Goal: Information Seeking & Learning: Learn about a topic

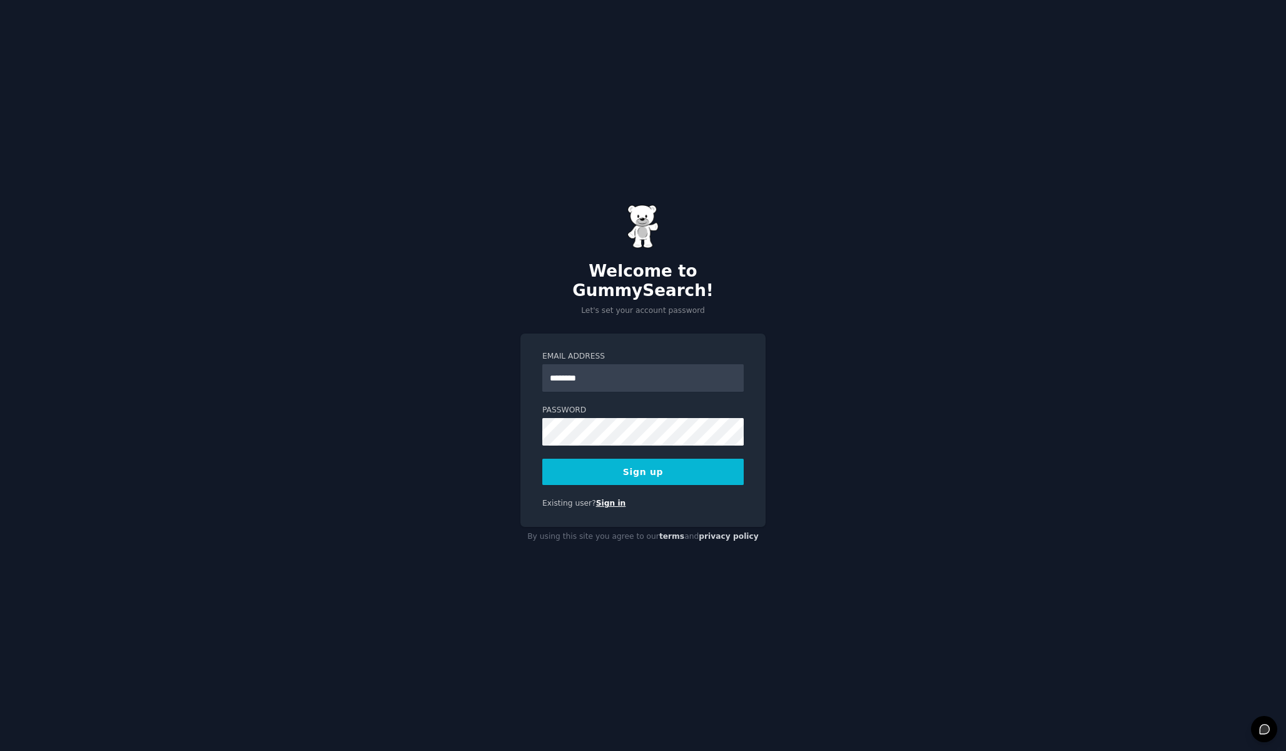
type input "********"
click at [614, 499] on link "Sign in" at bounding box center [611, 503] width 30 height 9
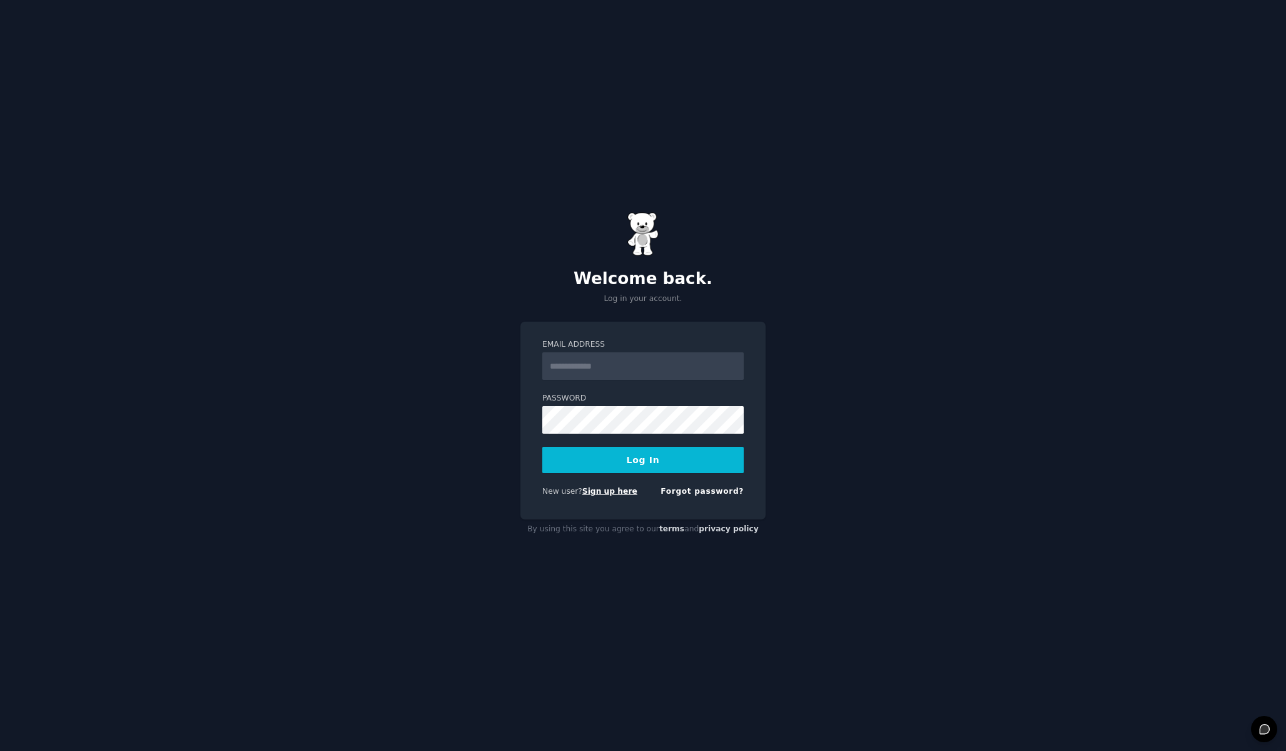
click at [598, 489] on link "Sign up here" at bounding box center [610, 491] width 55 height 9
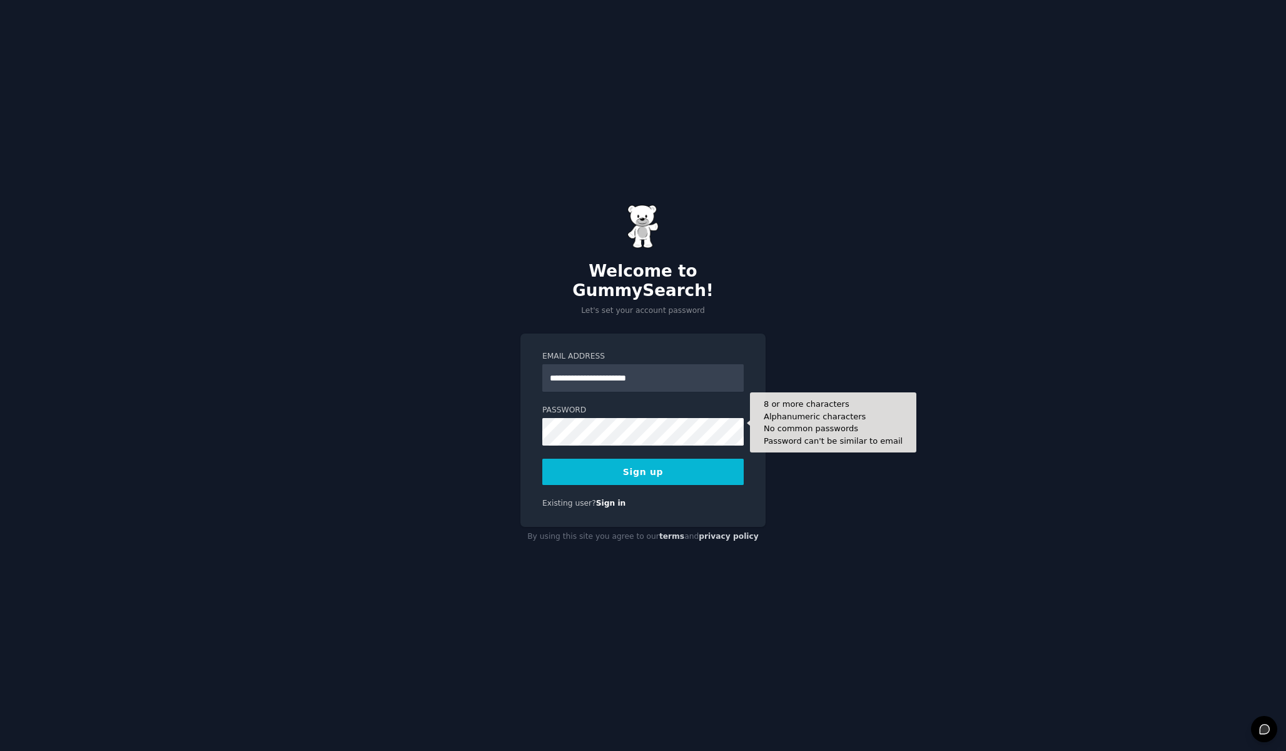
type input "**********"
click at [643, 462] on button "Sign up" at bounding box center [642, 472] width 201 height 26
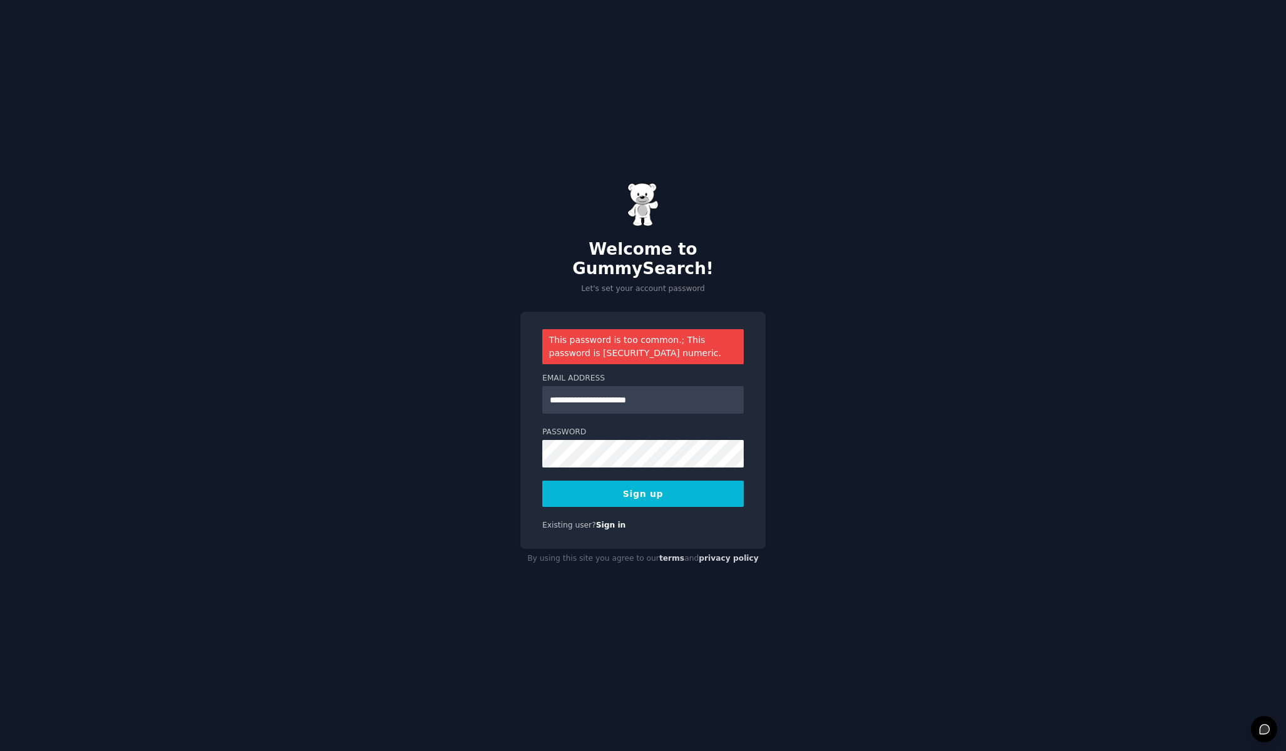
click at [542, 467] on nordpass-icon at bounding box center [542, 467] width 0 height 0
click at [0, 750] on nordpass-autofill-portal at bounding box center [0, 751] width 0 height 0
click at [698, 489] on button "Sign up" at bounding box center [642, 494] width 201 height 26
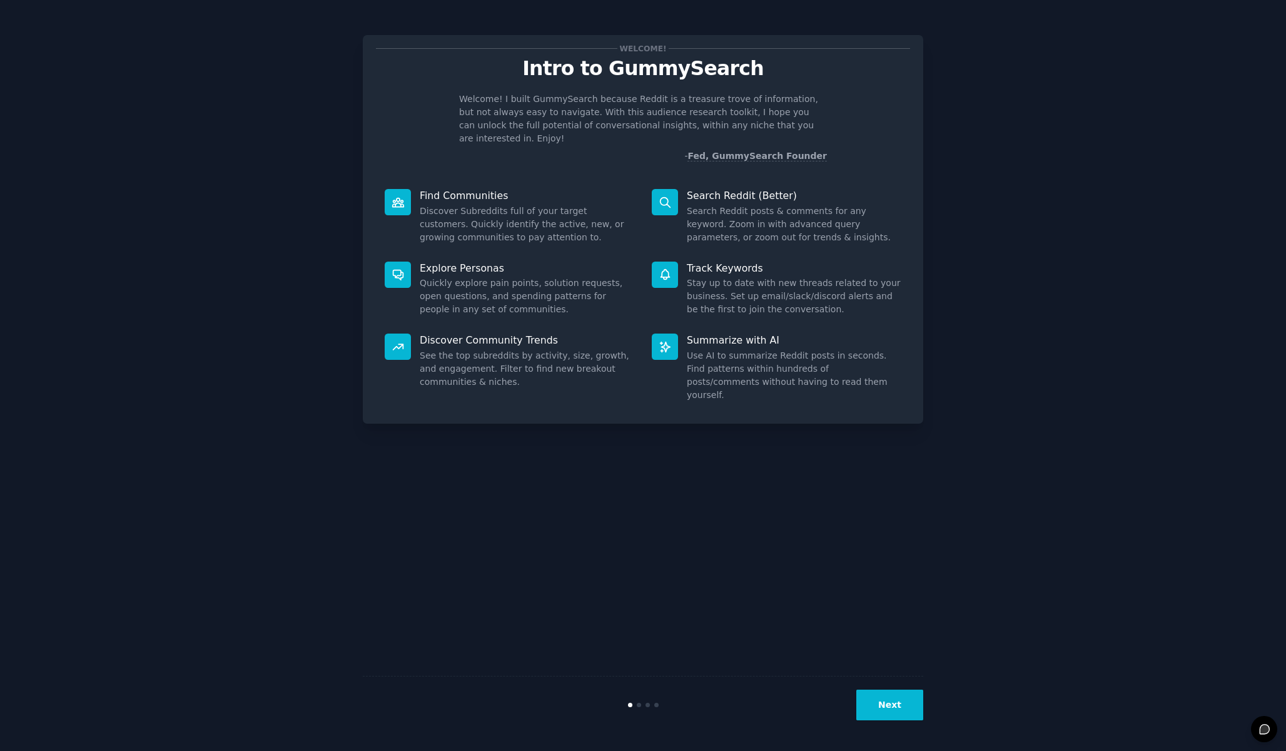
click at [0, 750] on nordpass-portal at bounding box center [0, 751] width 0 height 0
click at [890, 705] on button "Next" at bounding box center [890, 705] width 67 height 31
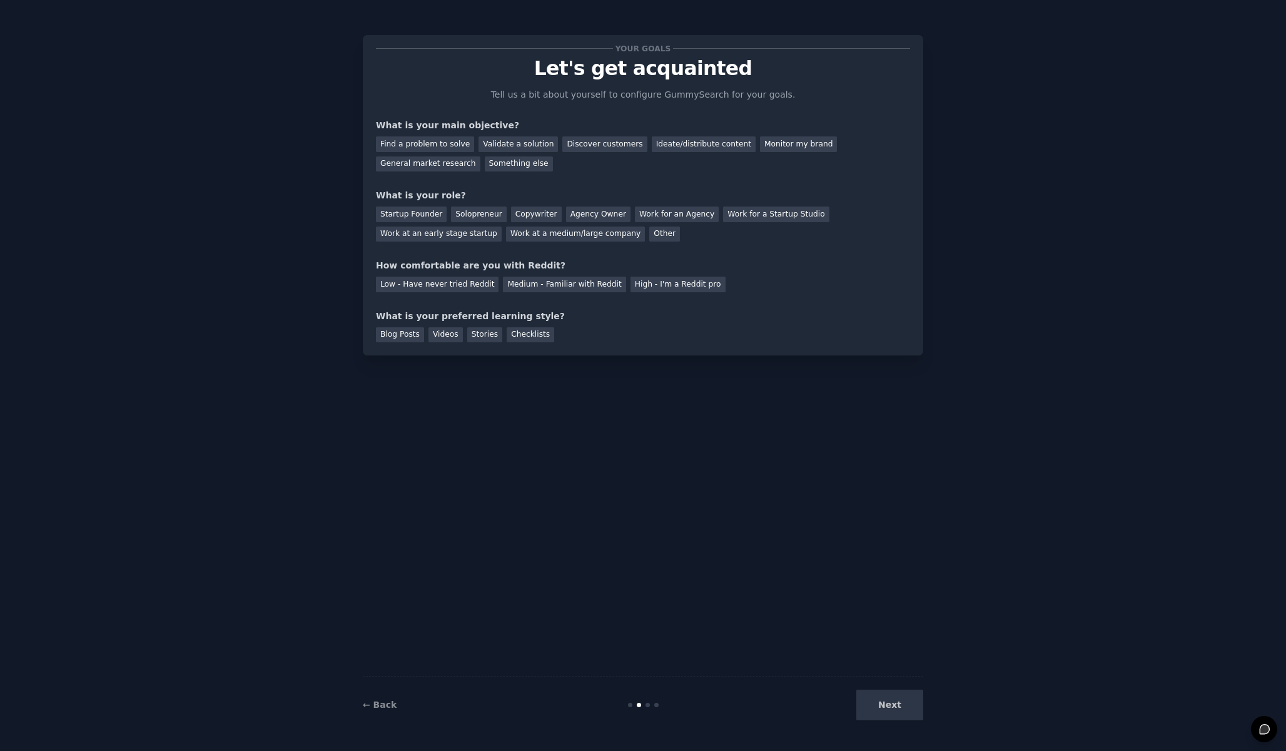
click at [890, 705] on div "Next" at bounding box center [829, 705] width 187 height 31
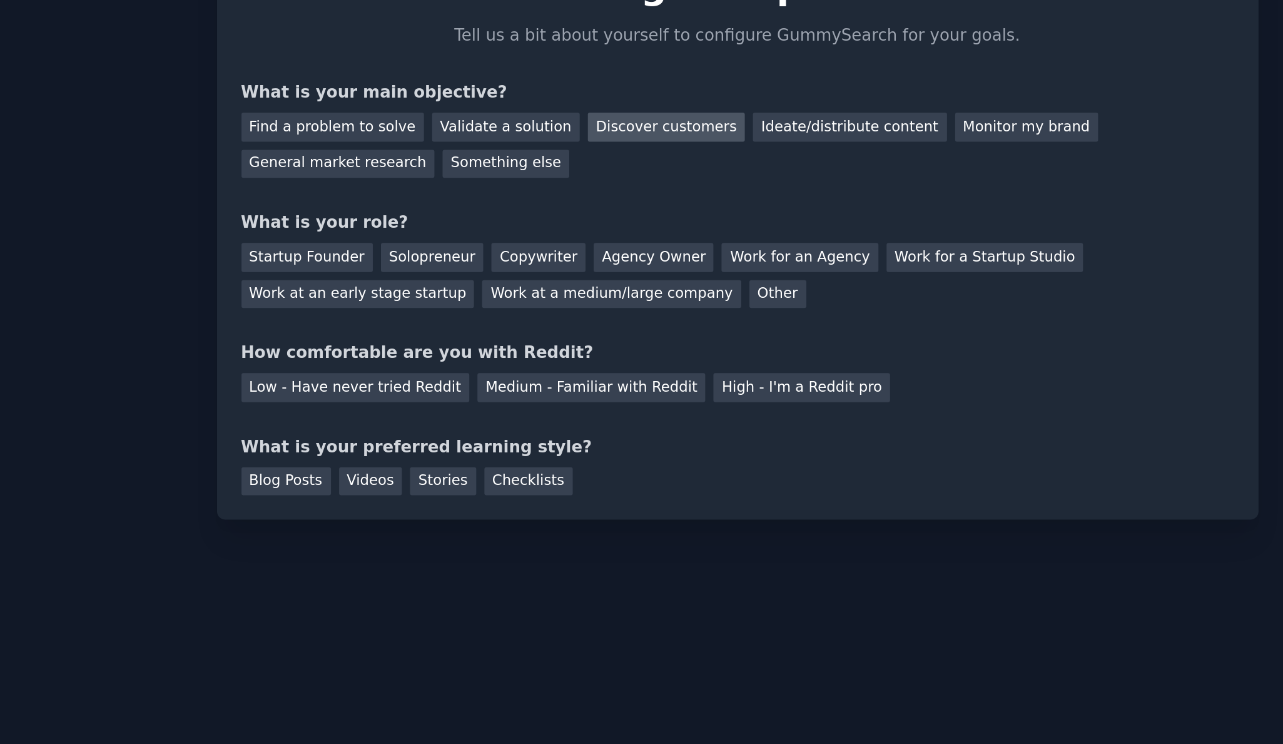
click at [561, 136] on div "Discover customers" at bounding box center [603, 144] width 84 height 16
click at [375, 227] on div "Work at an early stage startup" at bounding box center [438, 235] width 126 height 16
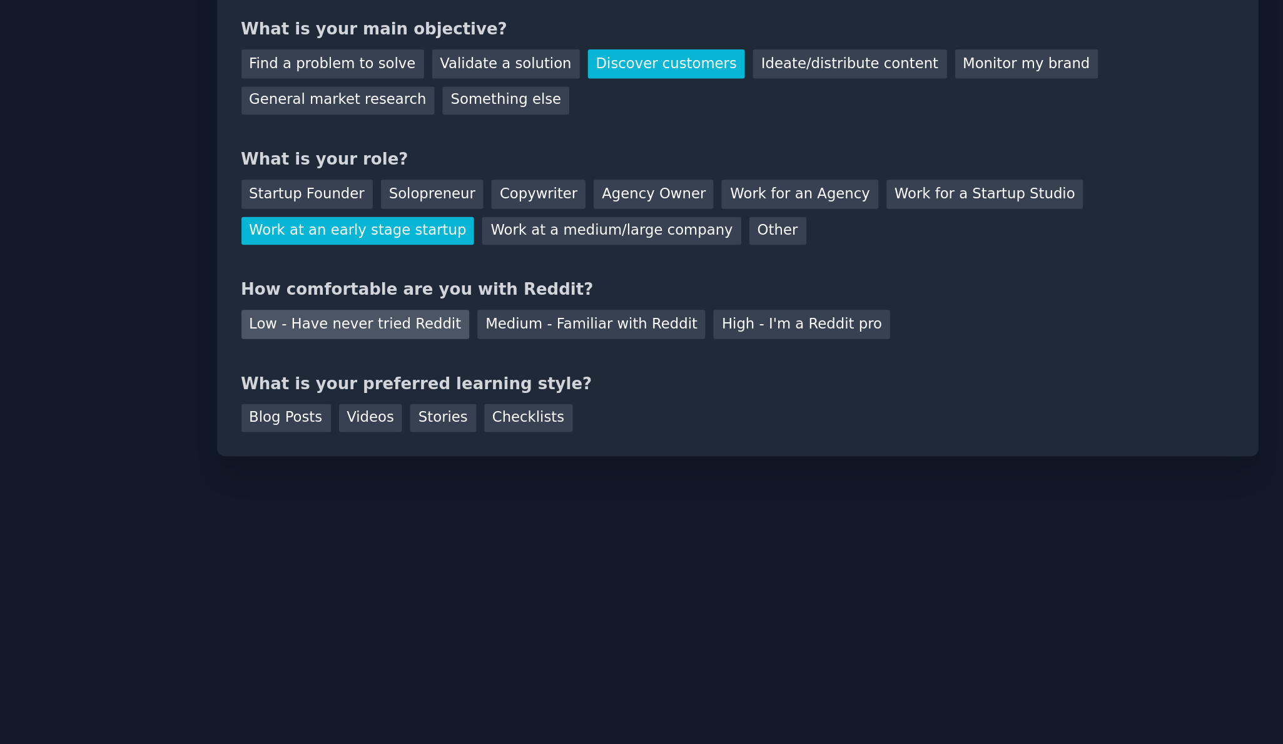
click at [375, 277] on div "Low - Have never tried Reddit" at bounding box center [436, 285] width 123 height 16
click at [427, 327] on div "Videos" at bounding box center [444, 335] width 34 height 16
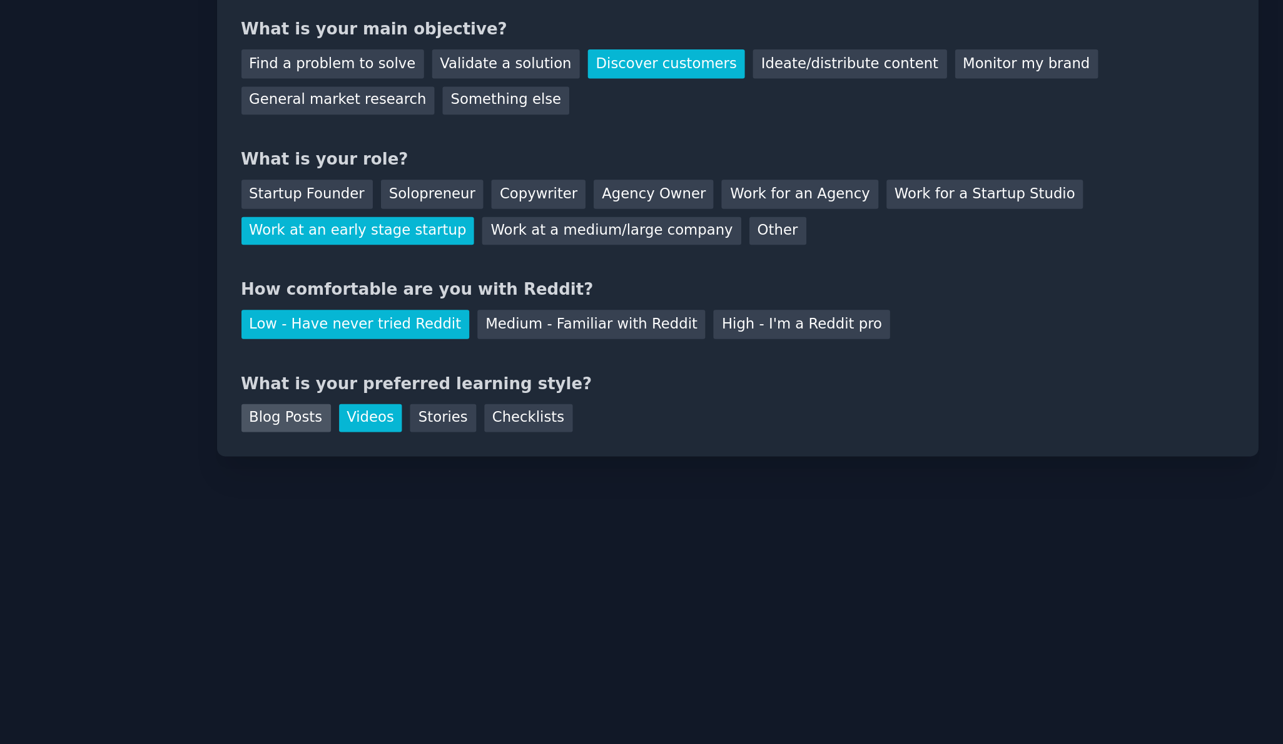
click at [375, 327] on div "Blog Posts" at bounding box center [399, 335] width 48 height 16
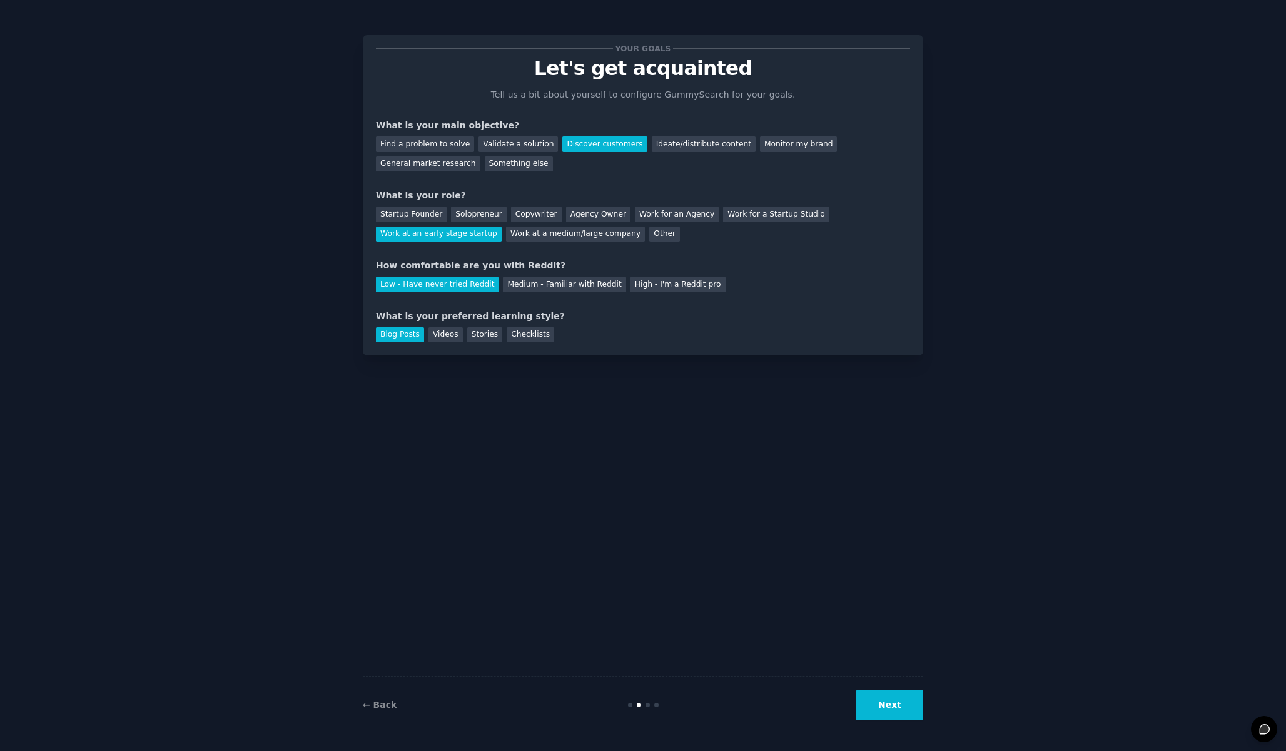
click at [872, 705] on button "Next" at bounding box center [890, 705] width 67 height 31
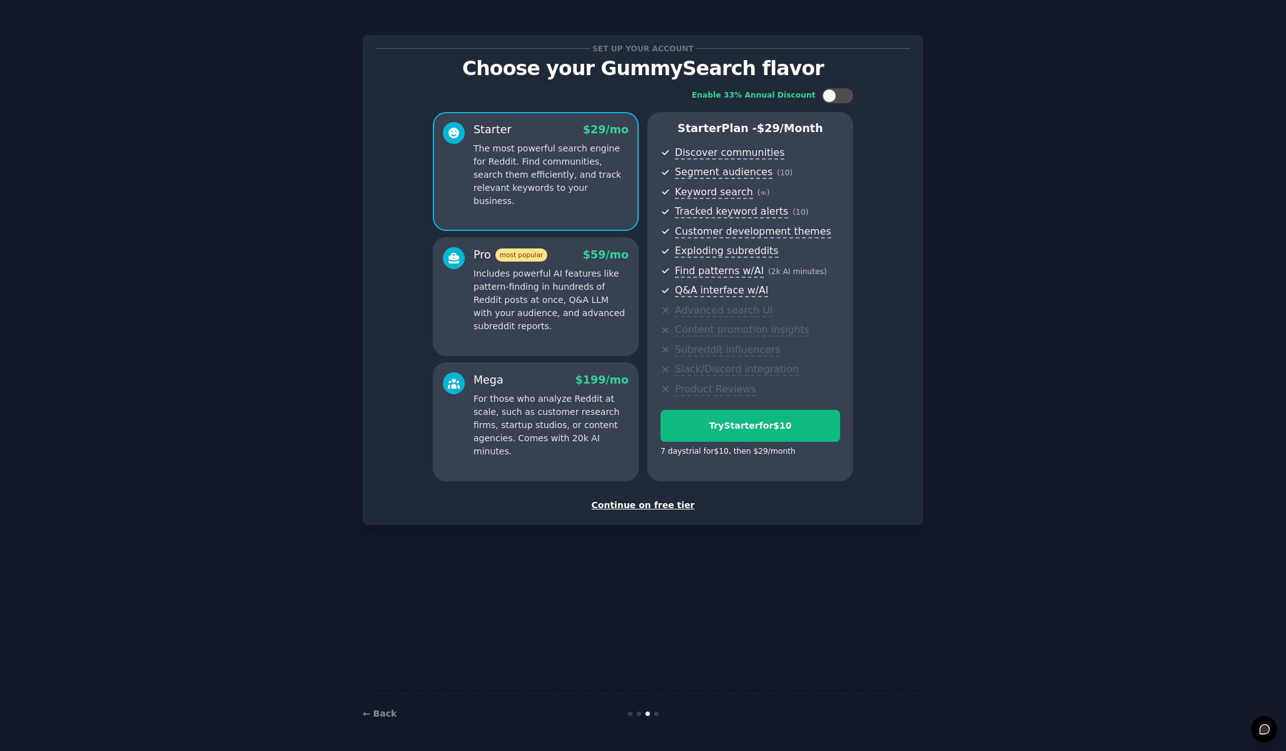
click at [646, 501] on div "Continue on free tier" at bounding box center [643, 505] width 534 height 13
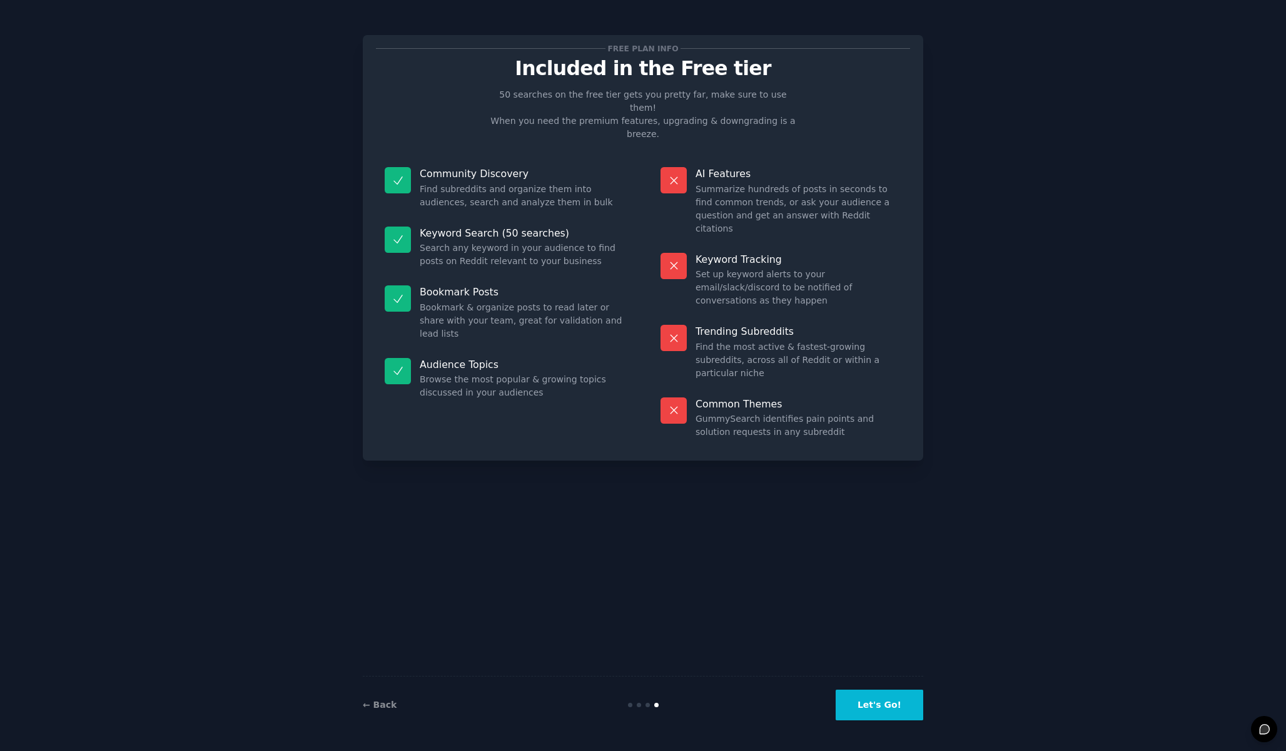
click at [867, 695] on button "Let's Go!" at bounding box center [880, 705] width 88 height 31
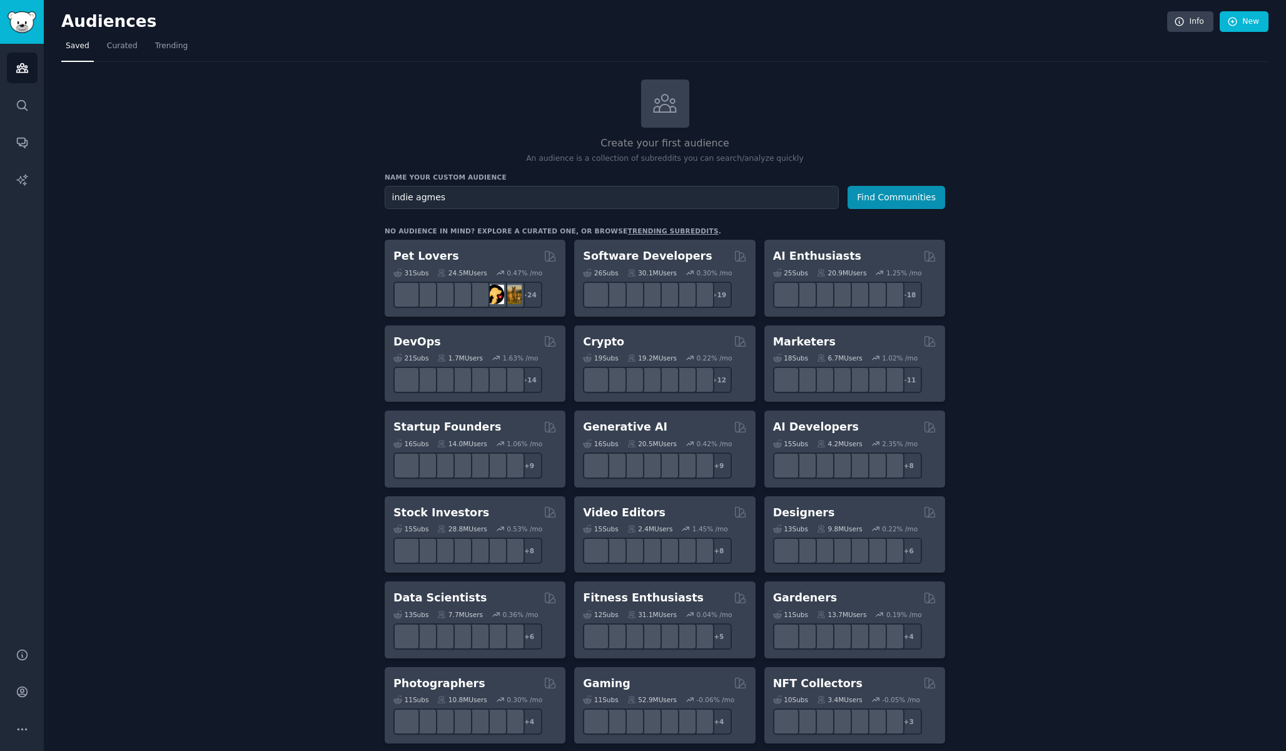
type input "indie agmes"
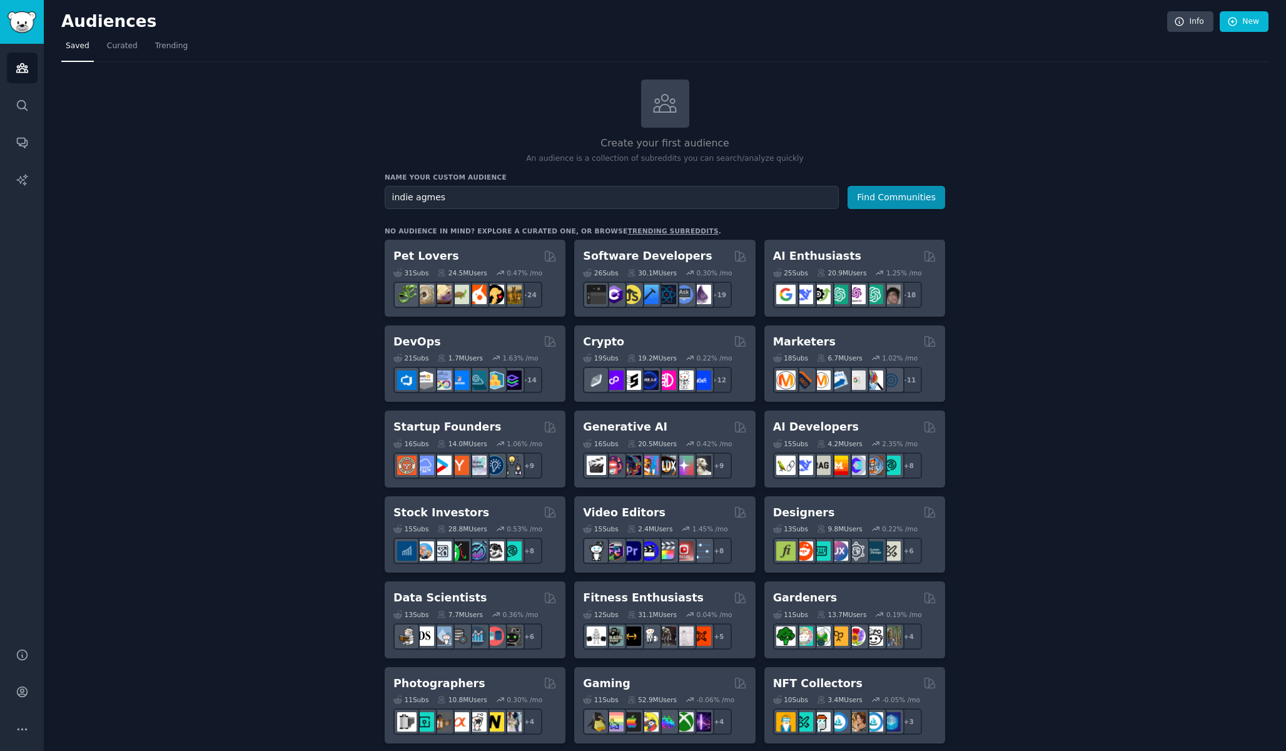
click at [897, 196] on button "Find Communities" at bounding box center [897, 197] width 98 height 23
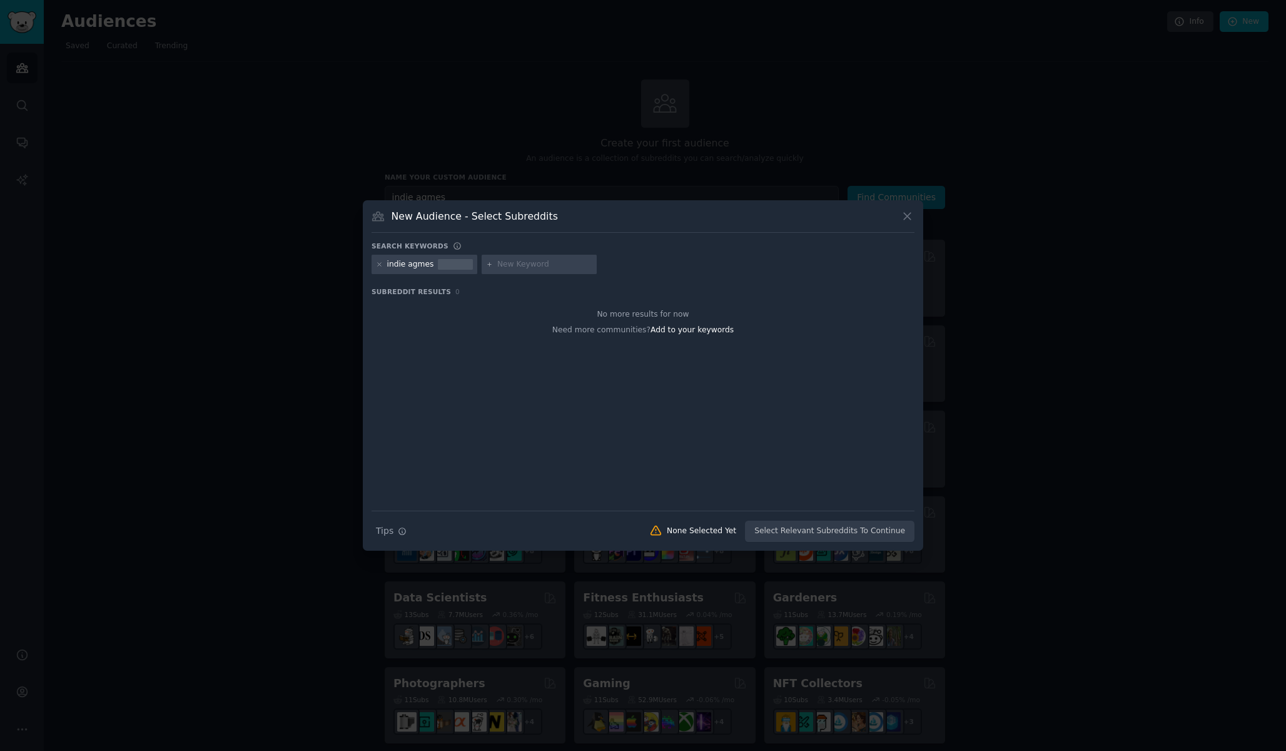
click at [909, 219] on icon at bounding box center [907, 216] width 13 height 13
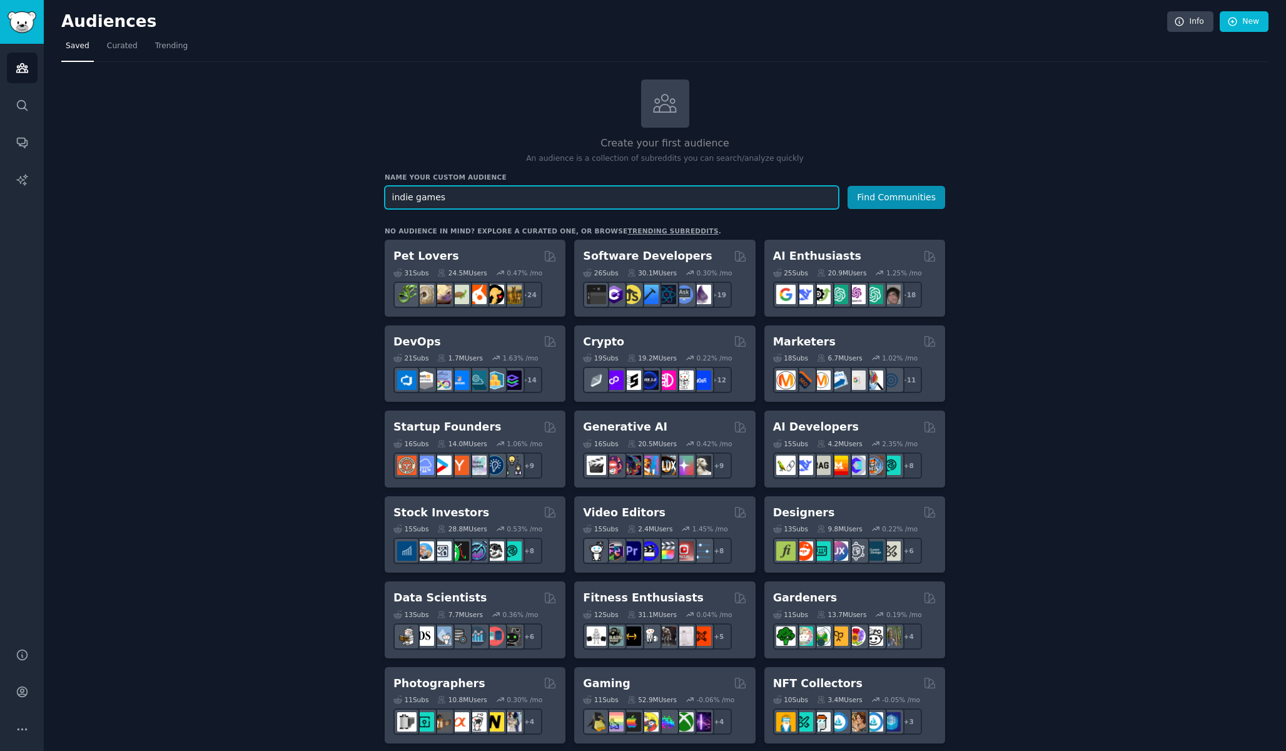
type input "indie games"
click at [897, 196] on button "Find Communities" at bounding box center [897, 197] width 98 height 23
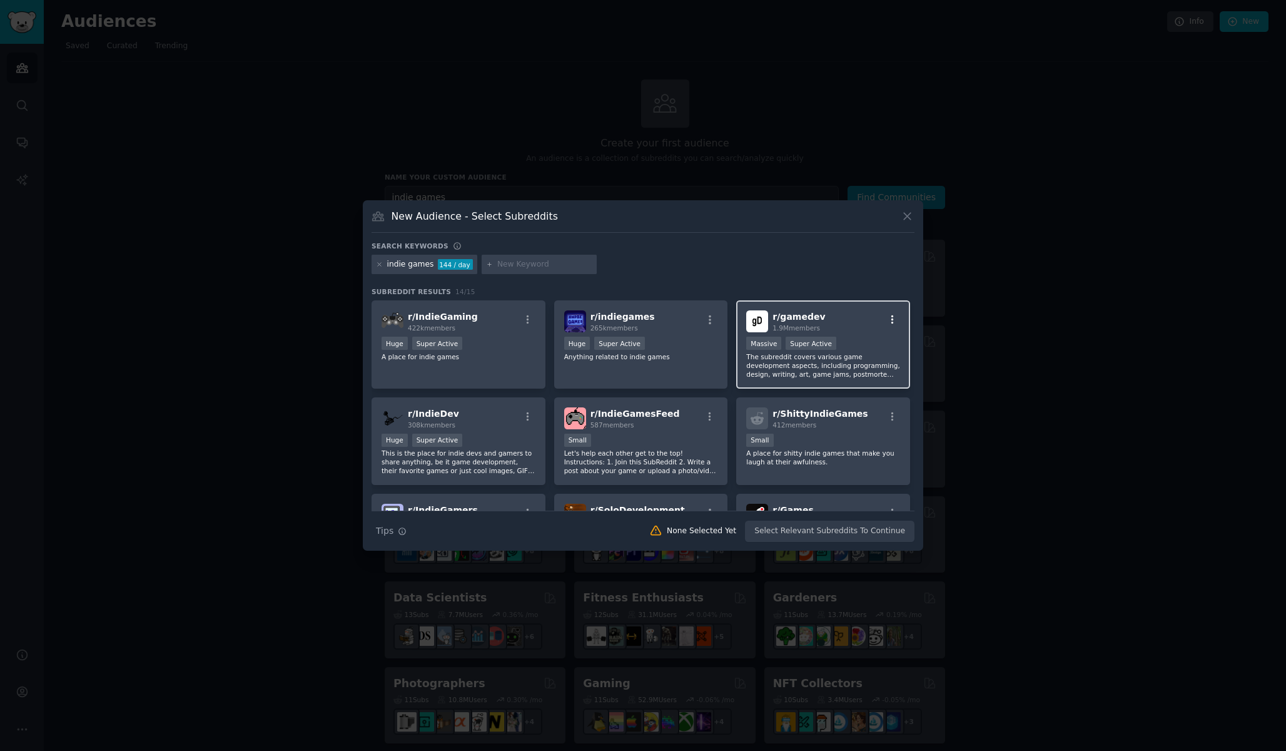
click at [892, 319] on icon "button" at bounding box center [893, 319] width 3 height 9
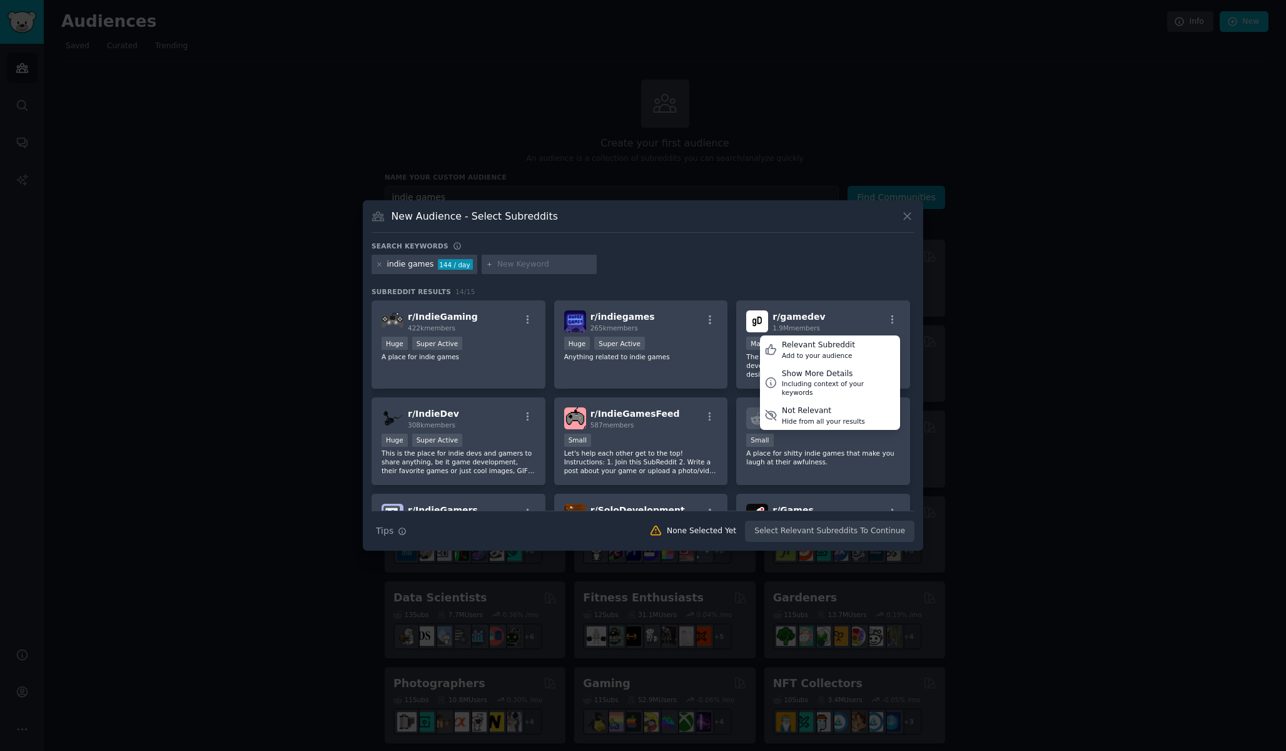
click at [852, 285] on div "Search keywords indie games 144 / day Subreddit Results 14 / 15 r/ IndieGaming …" at bounding box center [643, 392] width 543 height 301
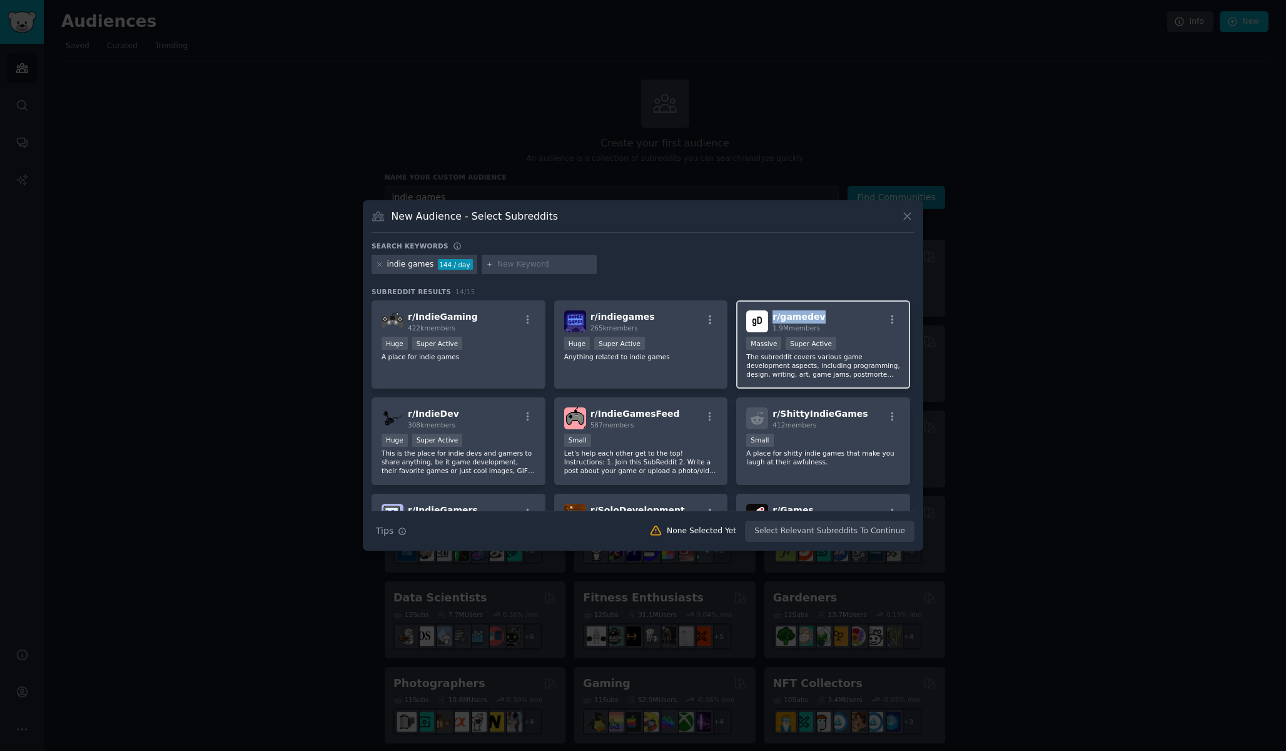
drag, startPoint x: 830, startPoint y: 318, endPoint x: 772, endPoint y: 317, distance: 57.6
click at [771, 317] on div "r/ gamedev 1.9M members" at bounding box center [823, 321] width 154 height 22
copy span "r/ gamedev"
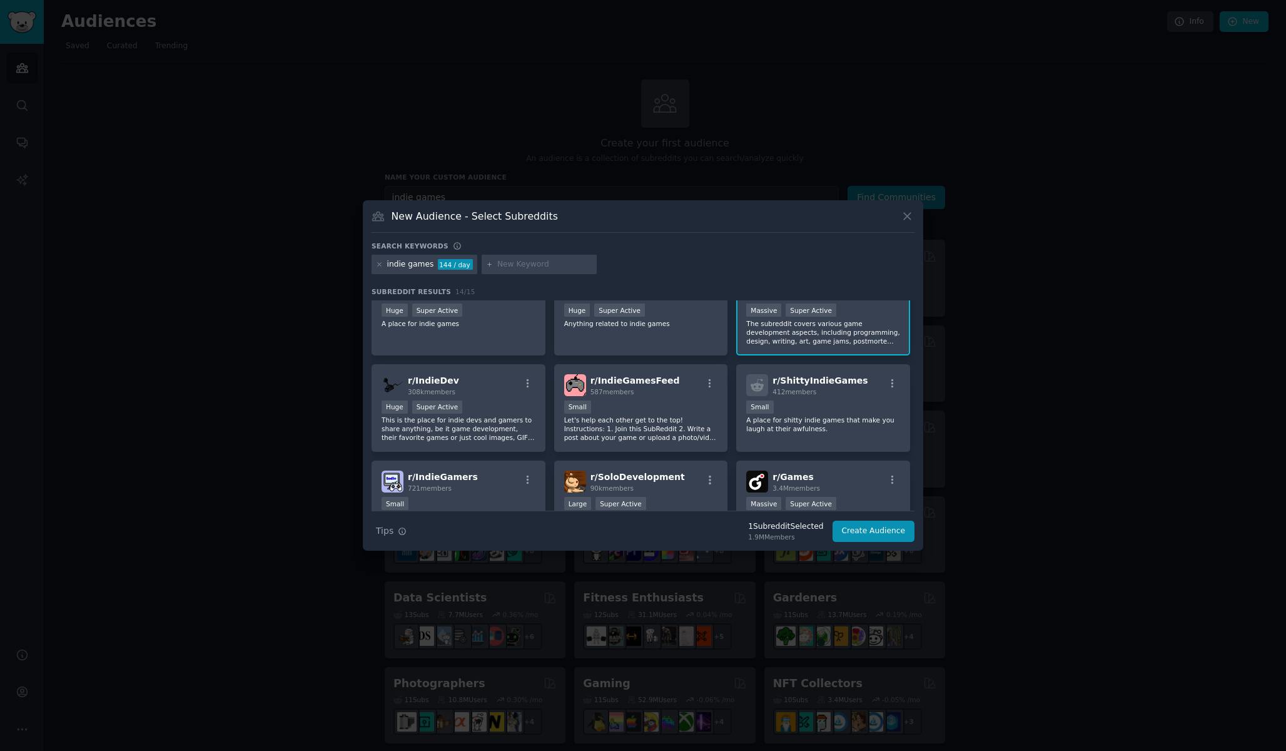
scroll to position [43, 0]
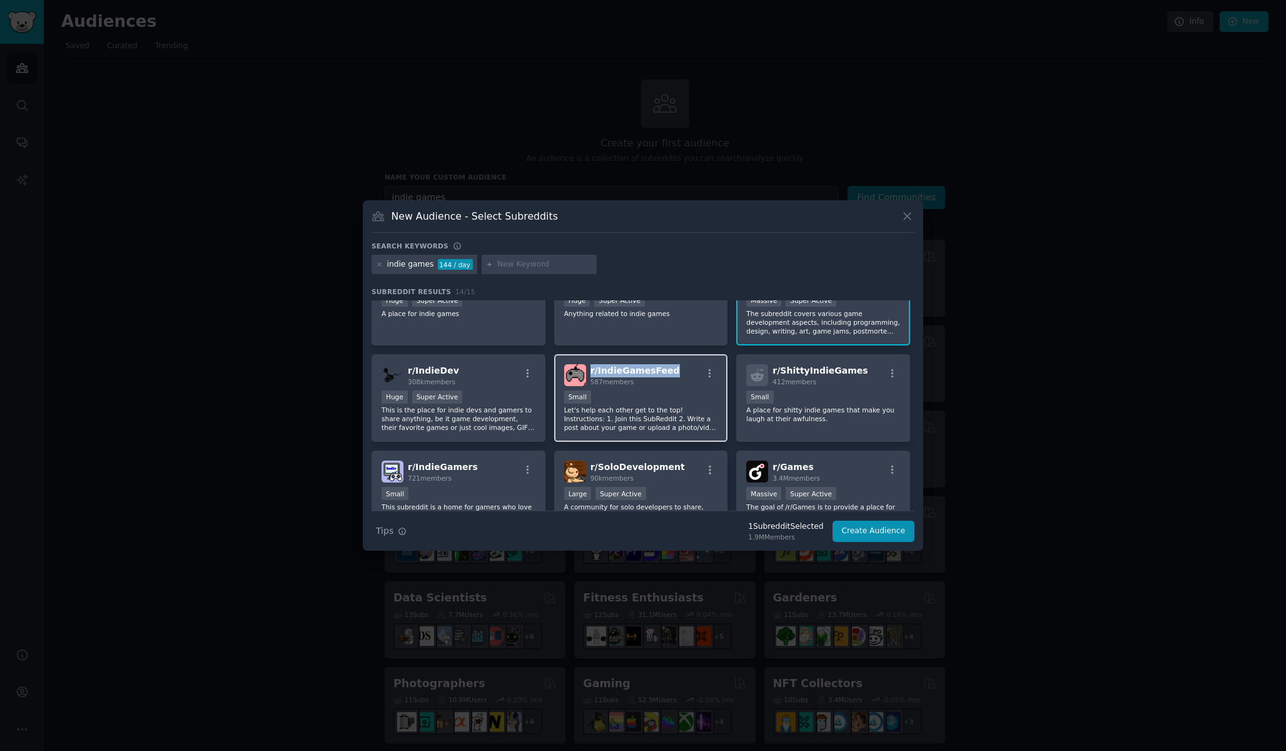
drag, startPoint x: 668, startPoint y: 371, endPoint x: 588, endPoint y: 364, distance: 80.4
click at [588, 364] on div "r/ IndieGamesFeed 587 members" at bounding box center [641, 375] width 154 height 22
copy span "r/ IndieGamesFeed"
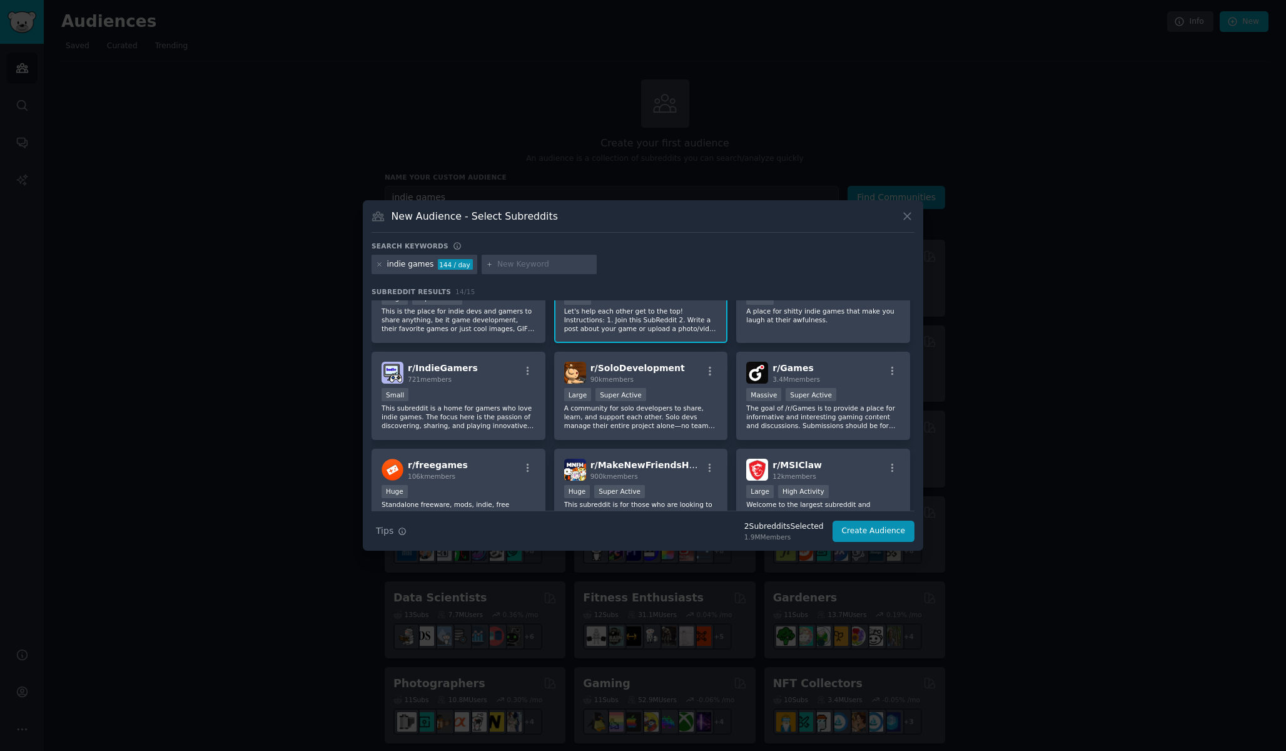
scroll to position [168, 0]
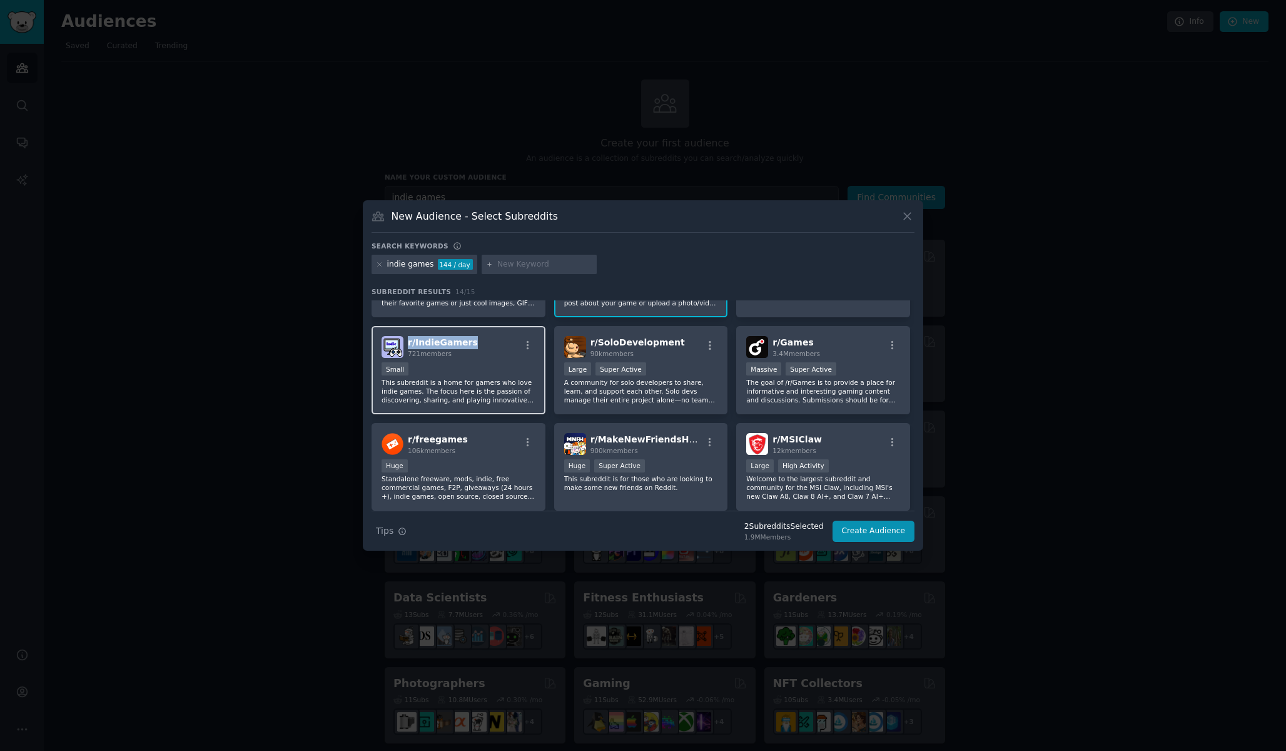
drag, startPoint x: 477, startPoint y: 342, endPoint x: 406, endPoint y: 339, distance: 71.4
click at [406, 339] on div "r/ IndieGamers 721 members" at bounding box center [459, 347] width 154 height 22
copy span "r/ IndieGamers"
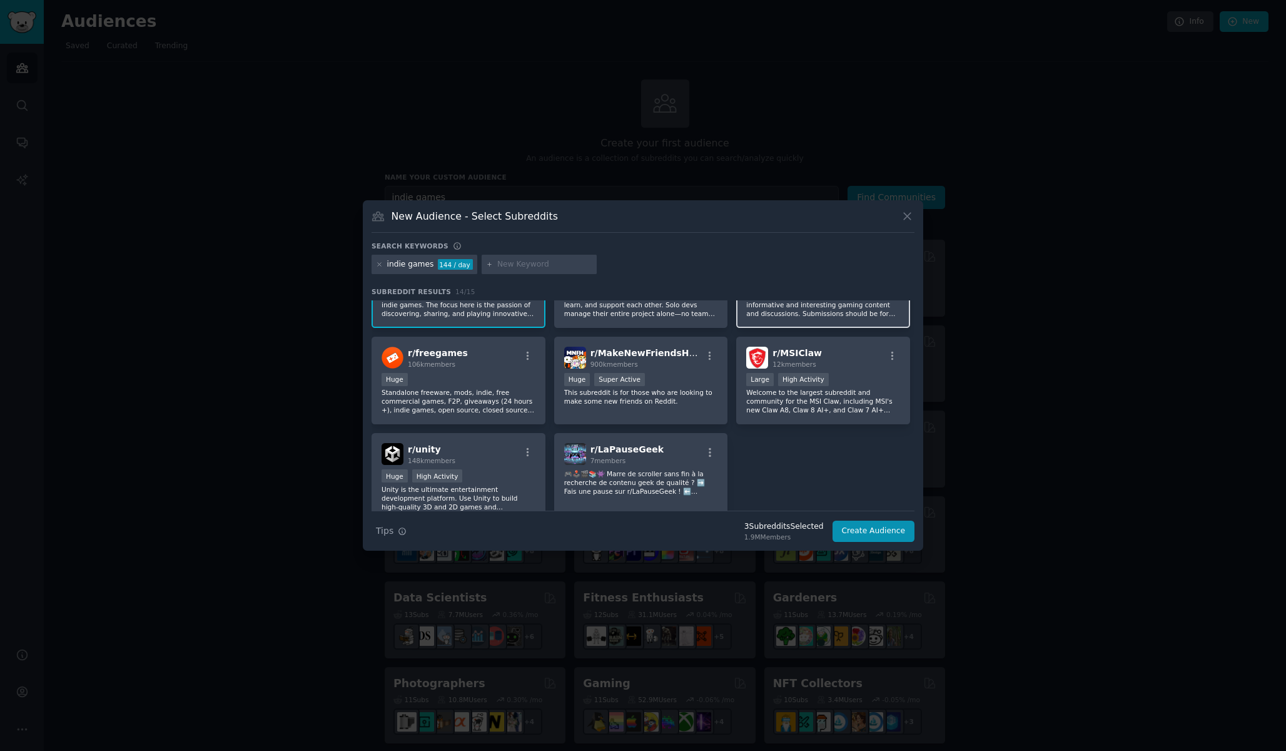
scroll to position [289, 0]
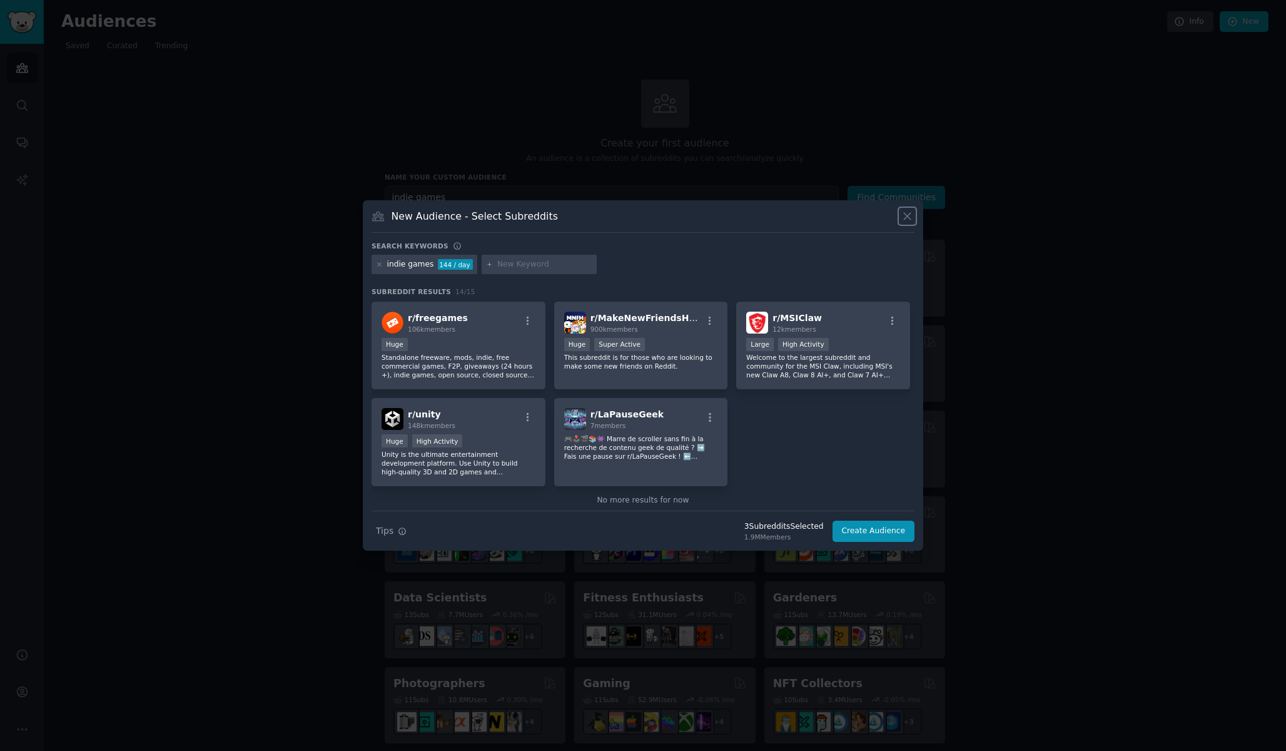
click at [914, 215] on icon at bounding box center [907, 216] width 13 height 13
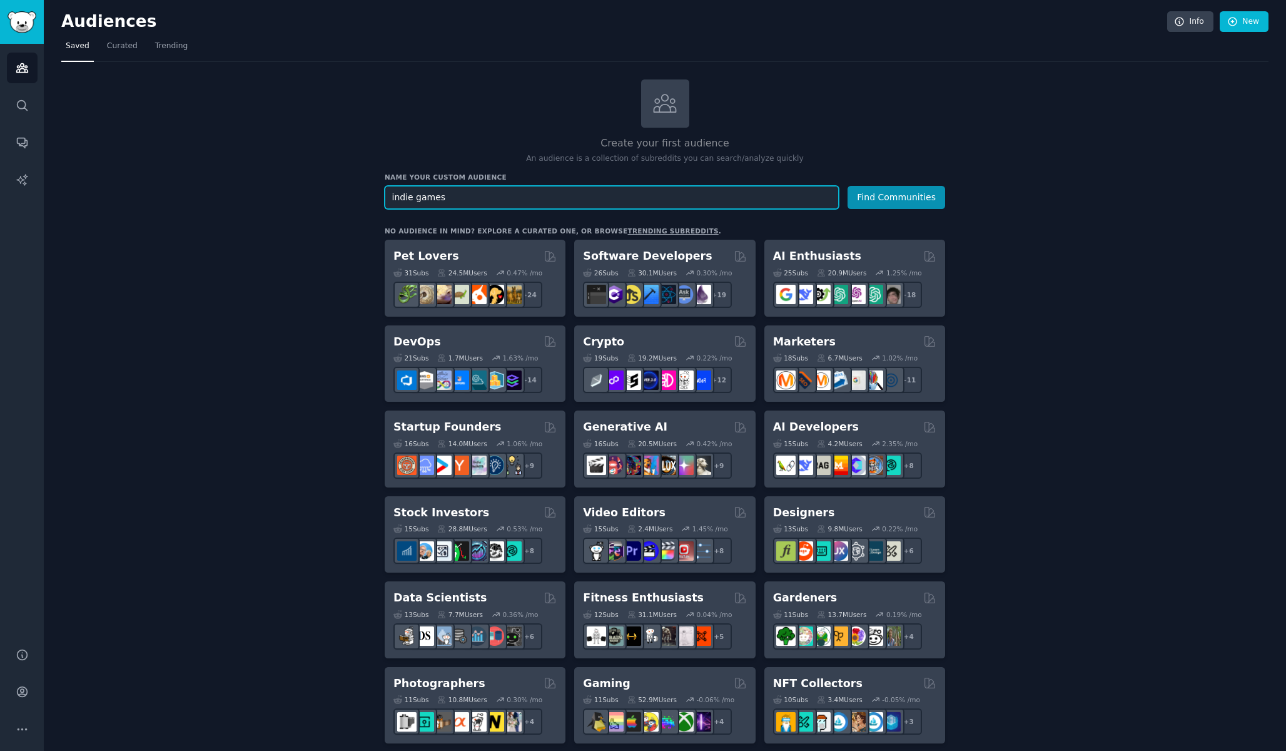
click at [556, 186] on input "indie games" at bounding box center [612, 197] width 454 height 23
type input "s"
click at [390, 199] on input "videogames" at bounding box center [612, 197] width 454 height 23
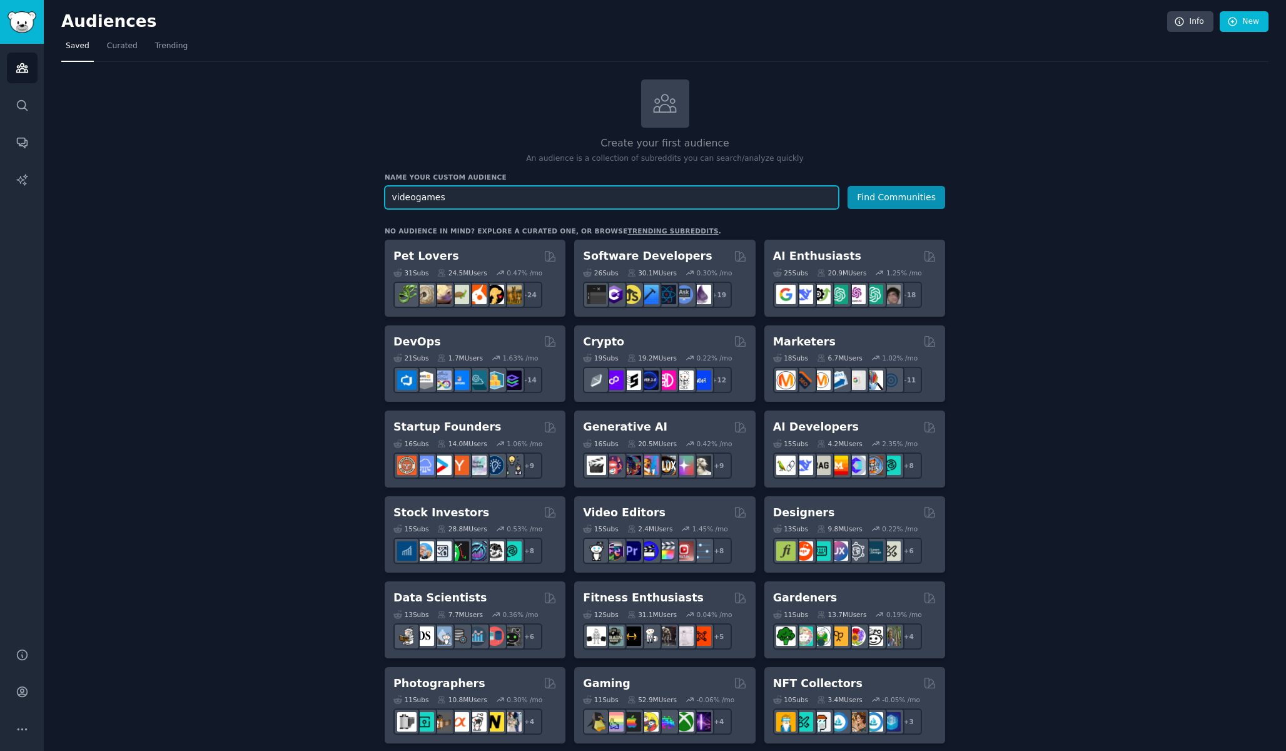
type input "videogames"
click at [897, 196] on button "Find Communities" at bounding box center [897, 197] width 98 height 23
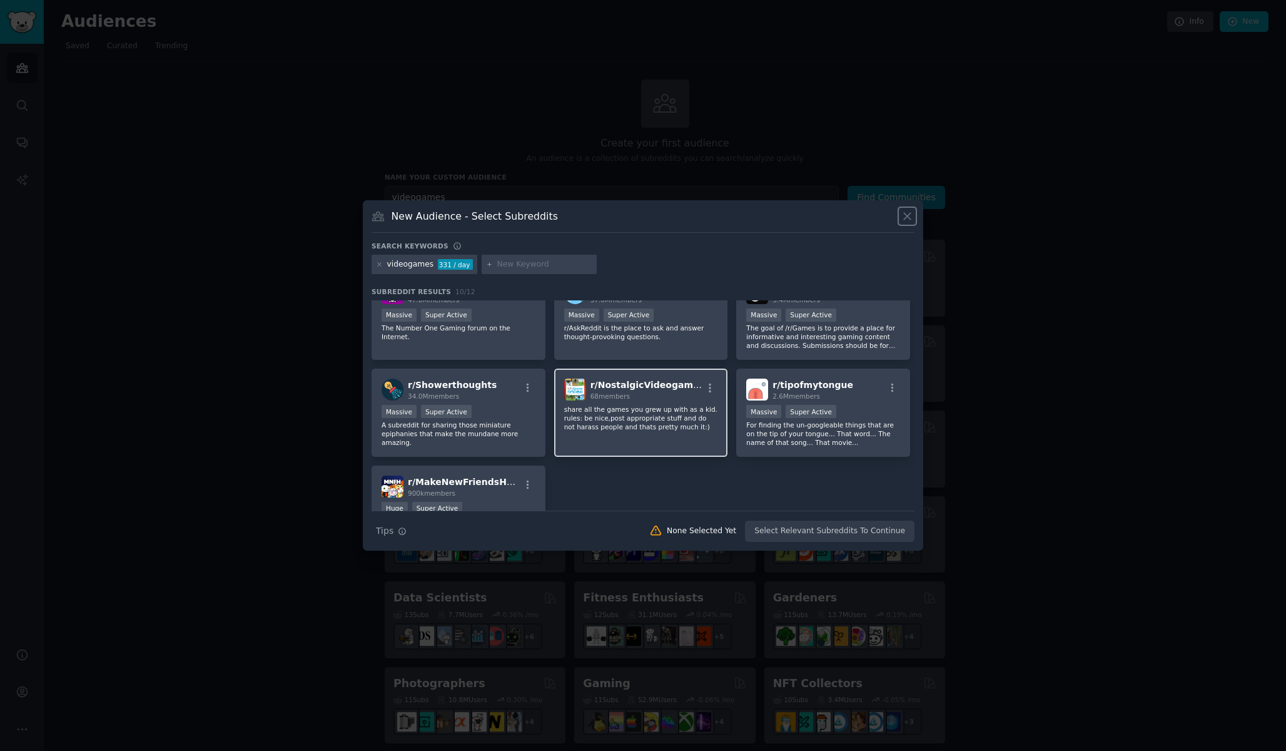
scroll to position [91, 0]
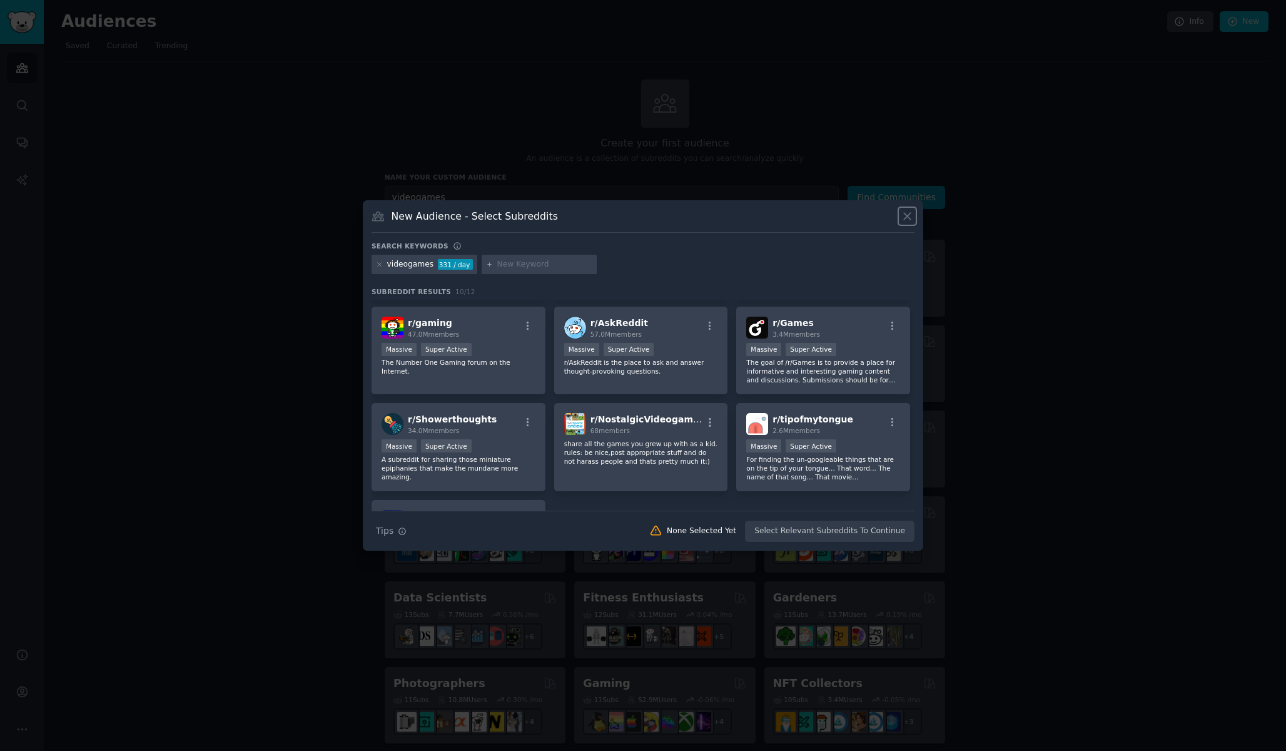
click at [910, 218] on icon at bounding box center [907, 216] width 7 height 7
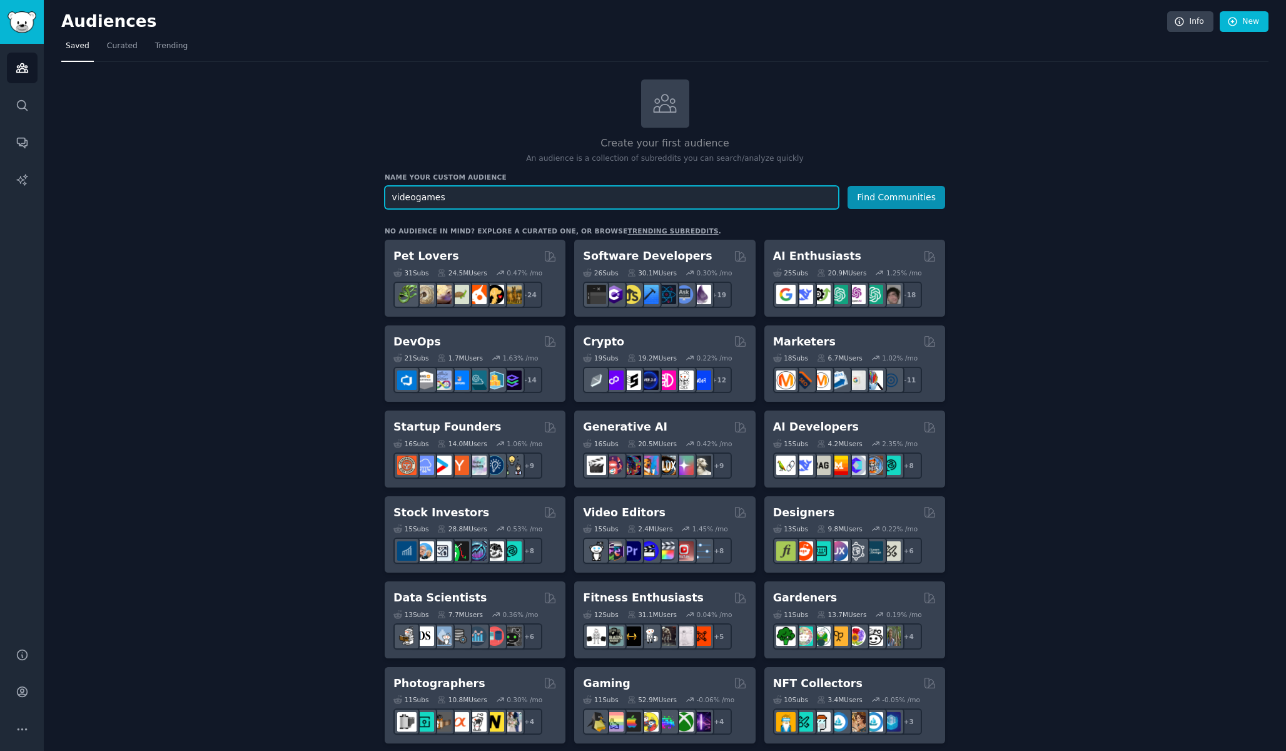
click at [531, 199] on input "videogames" at bounding box center [612, 197] width 454 height 23
type input "showcases"
click at [897, 196] on button "Find Communities" at bounding box center [897, 197] width 98 height 23
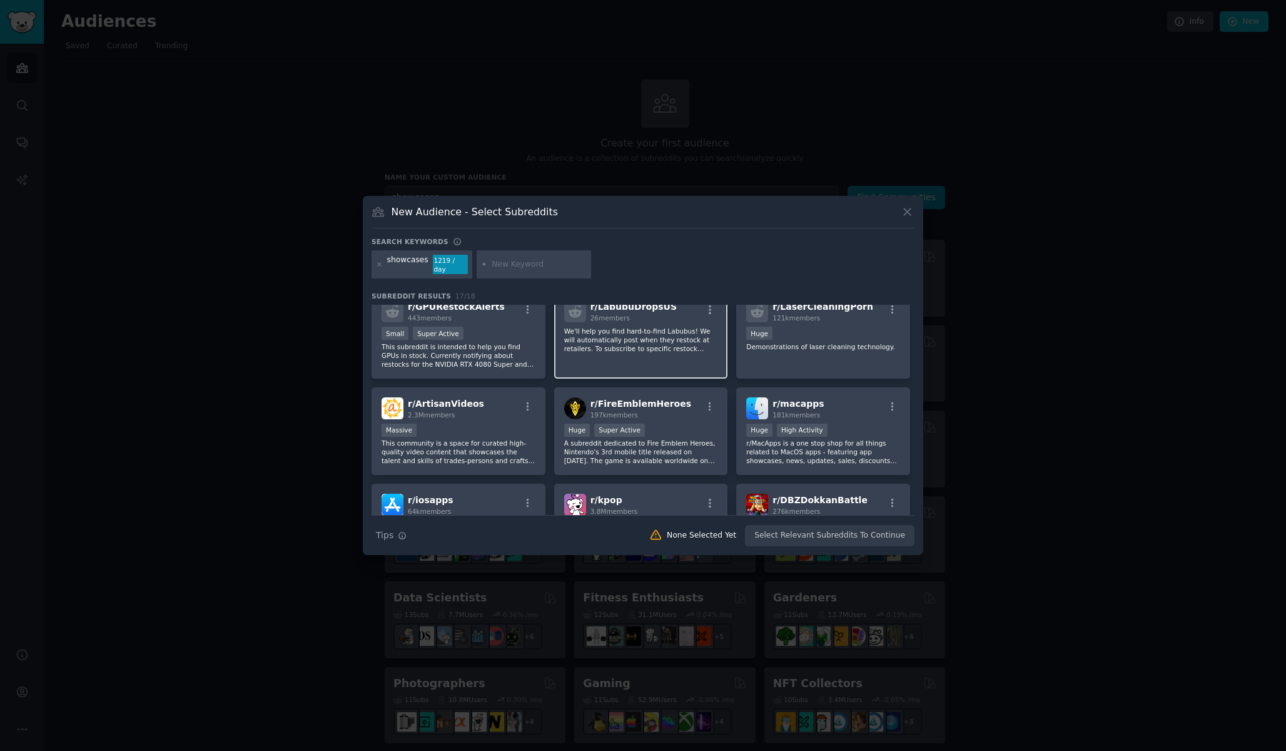
scroll to position [19, 0]
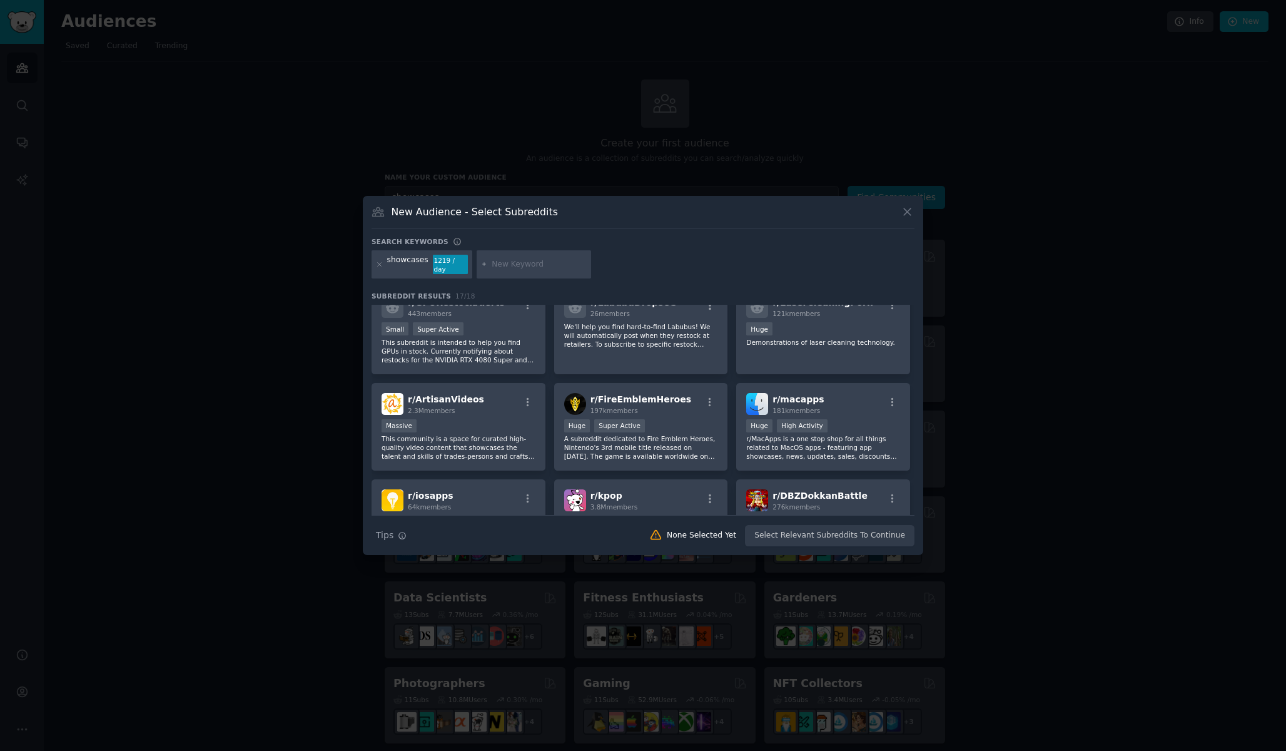
click at [907, 213] on icon at bounding box center [907, 211] width 13 height 13
